Goal: Task Accomplishment & Management: Use online tool/utility

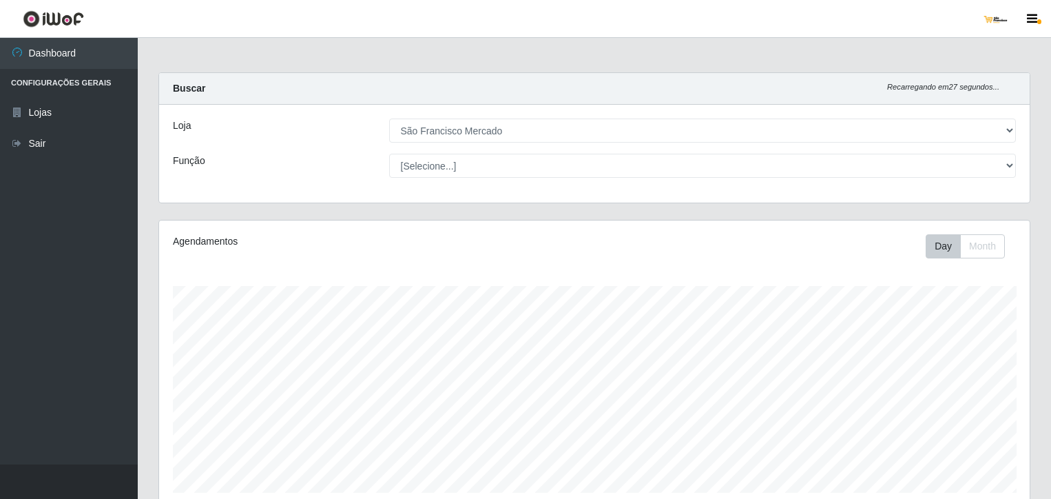
select select "168"
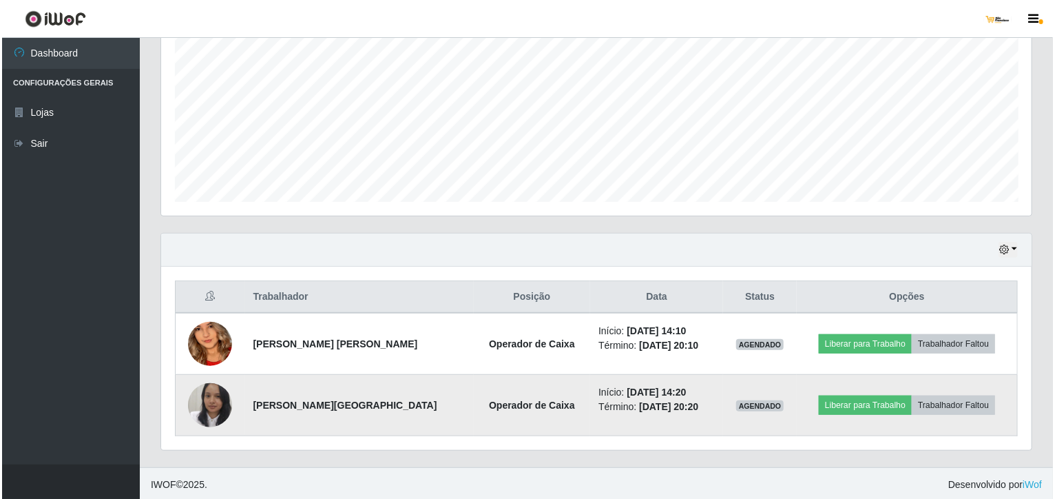
scroll to position [286, 871]
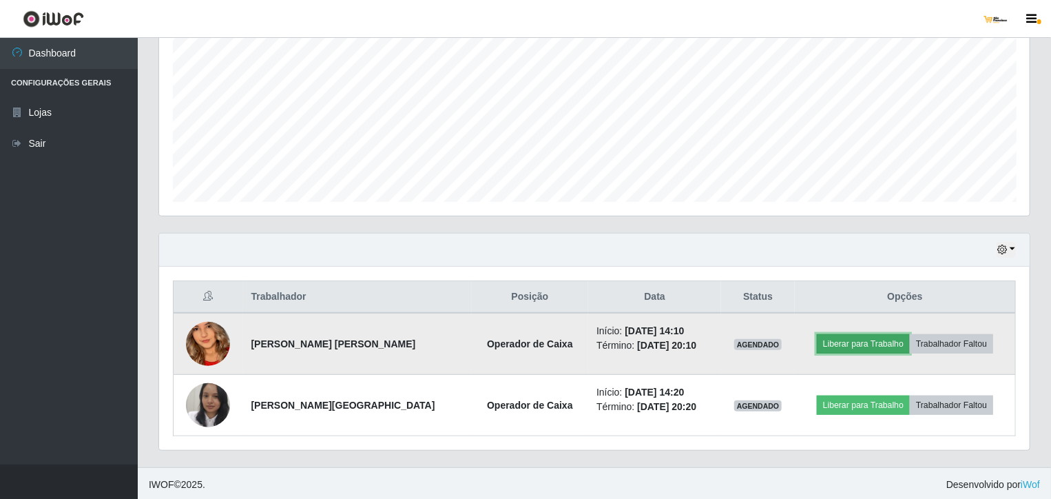
click at [862, 336] on button "Liberar para Trabalho" at bounding box center [863, 343] width 93 height 19
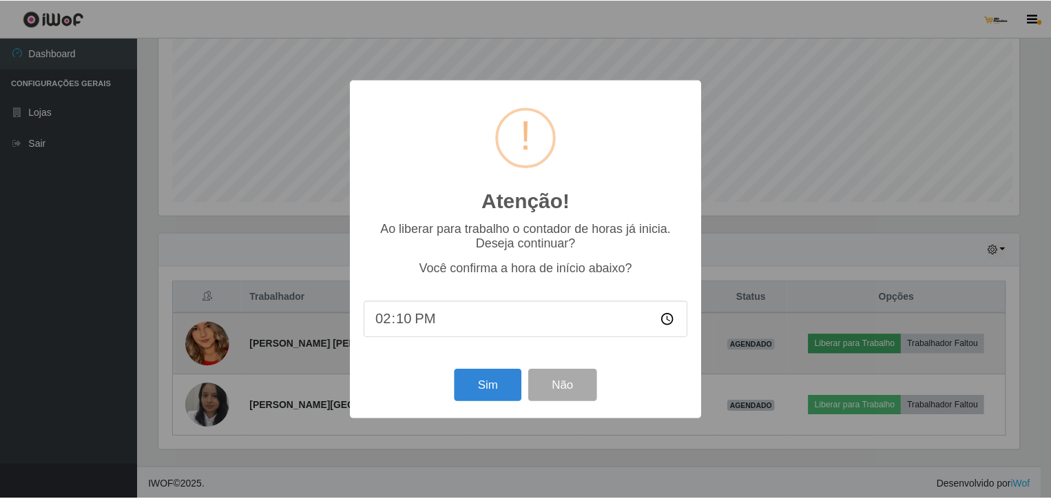
scroll to position [286, 865]
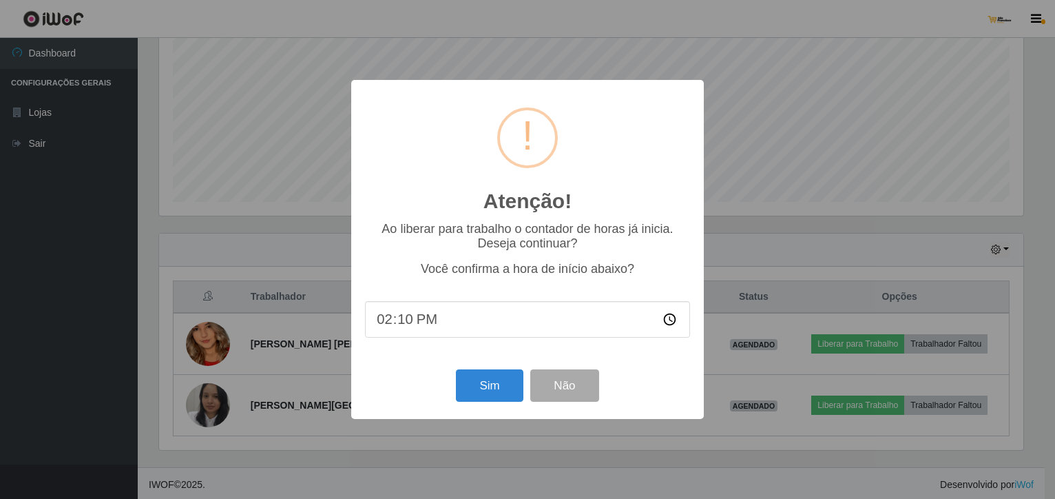
click at [411, 320] on input "14:10" at bounding box center [527, 319] width 325 height 37
type input "14:23"
click at [493, 393] on button "Sim" at bounding box center [489, 385] width 67 height 32
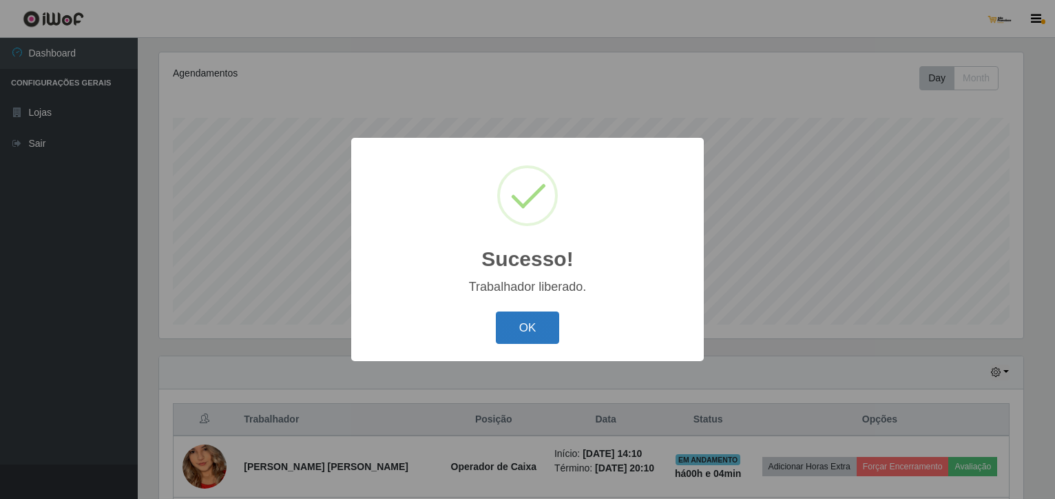
click at [524, 329] on button "OK" at bounding box center [528, 327] width 64 height 32
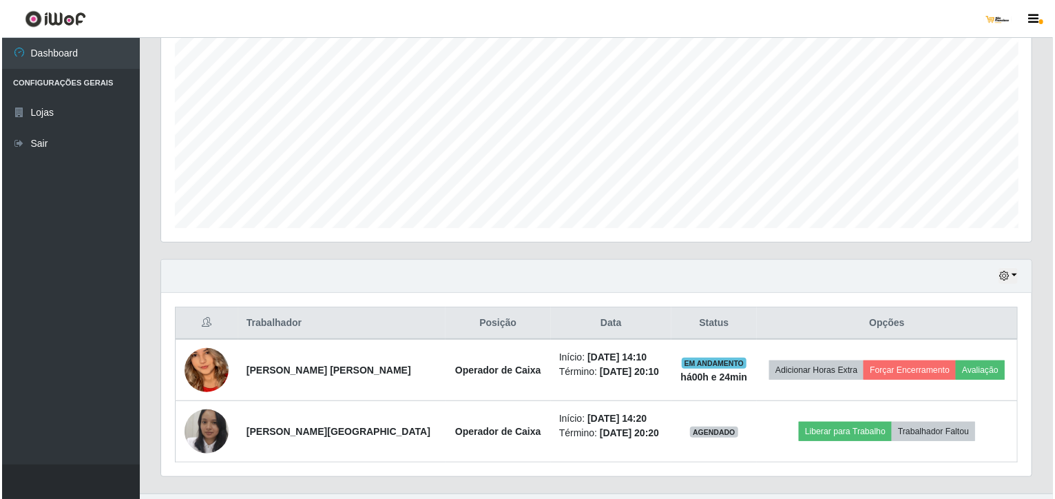
scroll to position [291, 0]
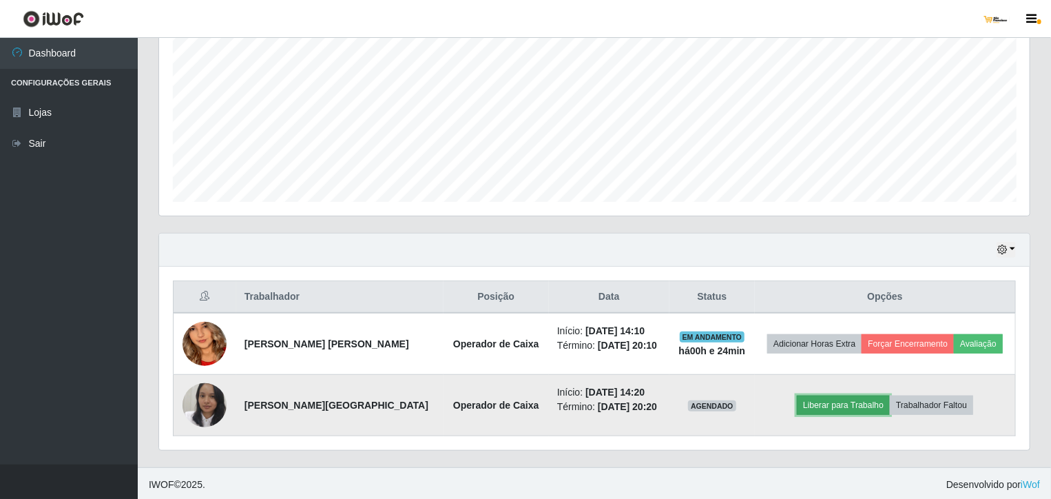
click at [843, 400] on button "Liberar para Trabalho" at bounding box center [843, 404] width 93 height 19
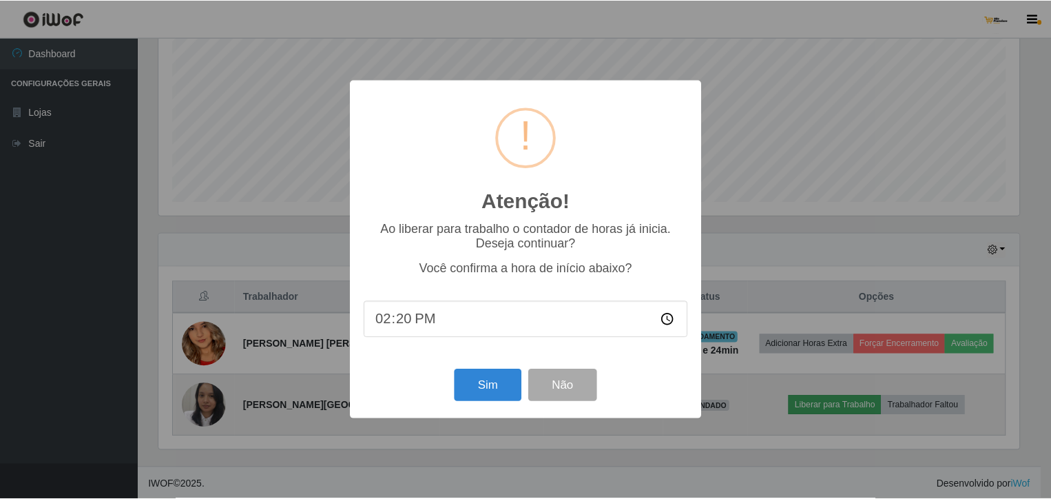
scroll to position [286, 865]
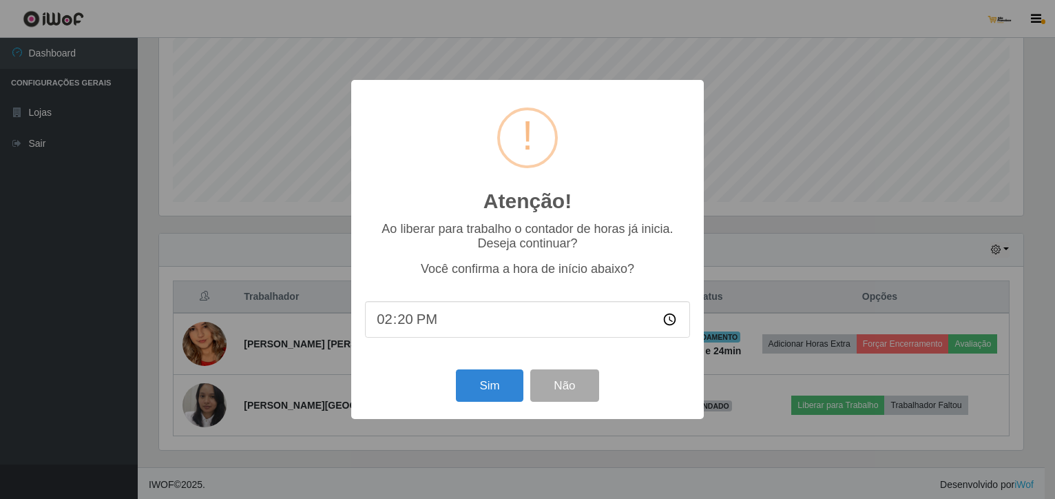
click at [406, 320] on input "14:20" at bounding box center [527, 319] width 325 height 37
type input "14:31"
click at [484, 384] on button "Sim" at bounding box center [489, 385] width 67 height 32
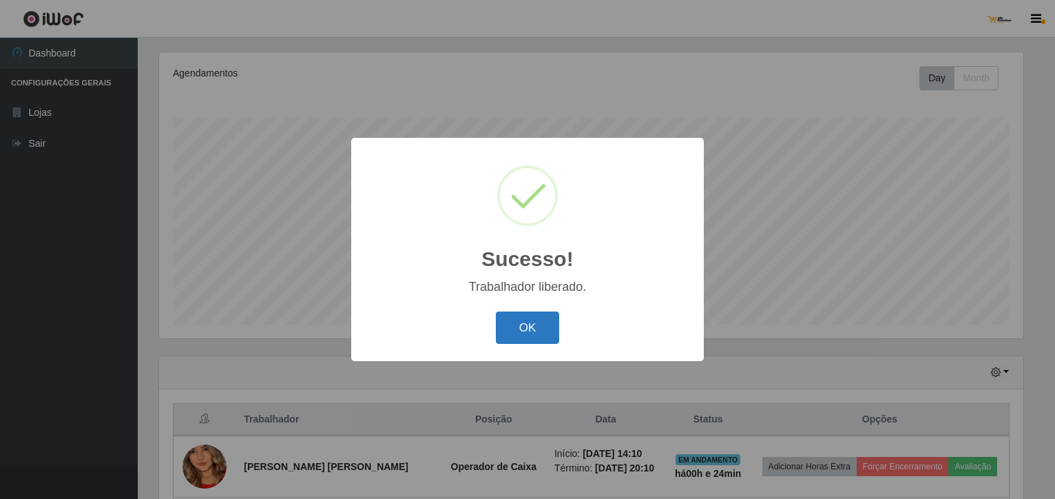
click at [537, 341] on button "OK" at bounding box center [528, 327] width 64 height 32
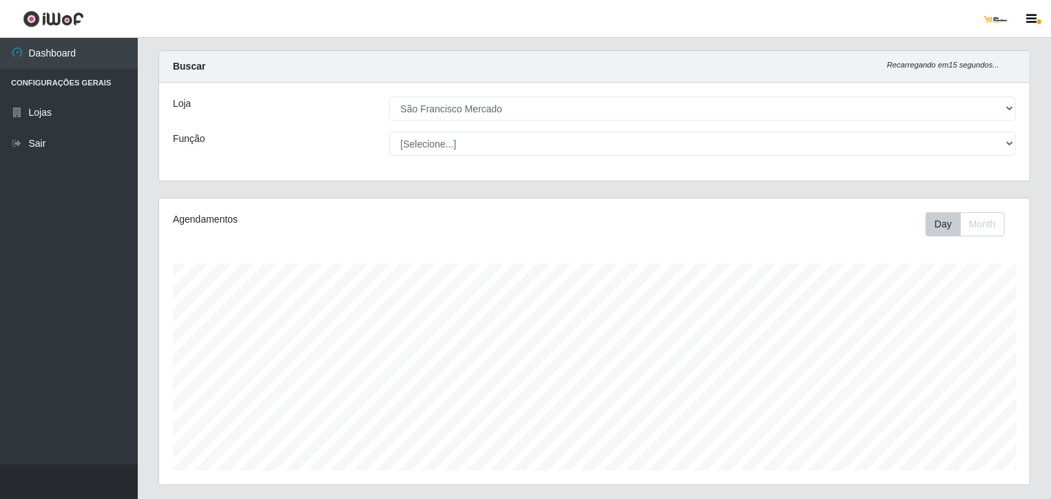
scroll to position [0, 0]
